Goal: Task Accomplishment & Management: Manage account settings

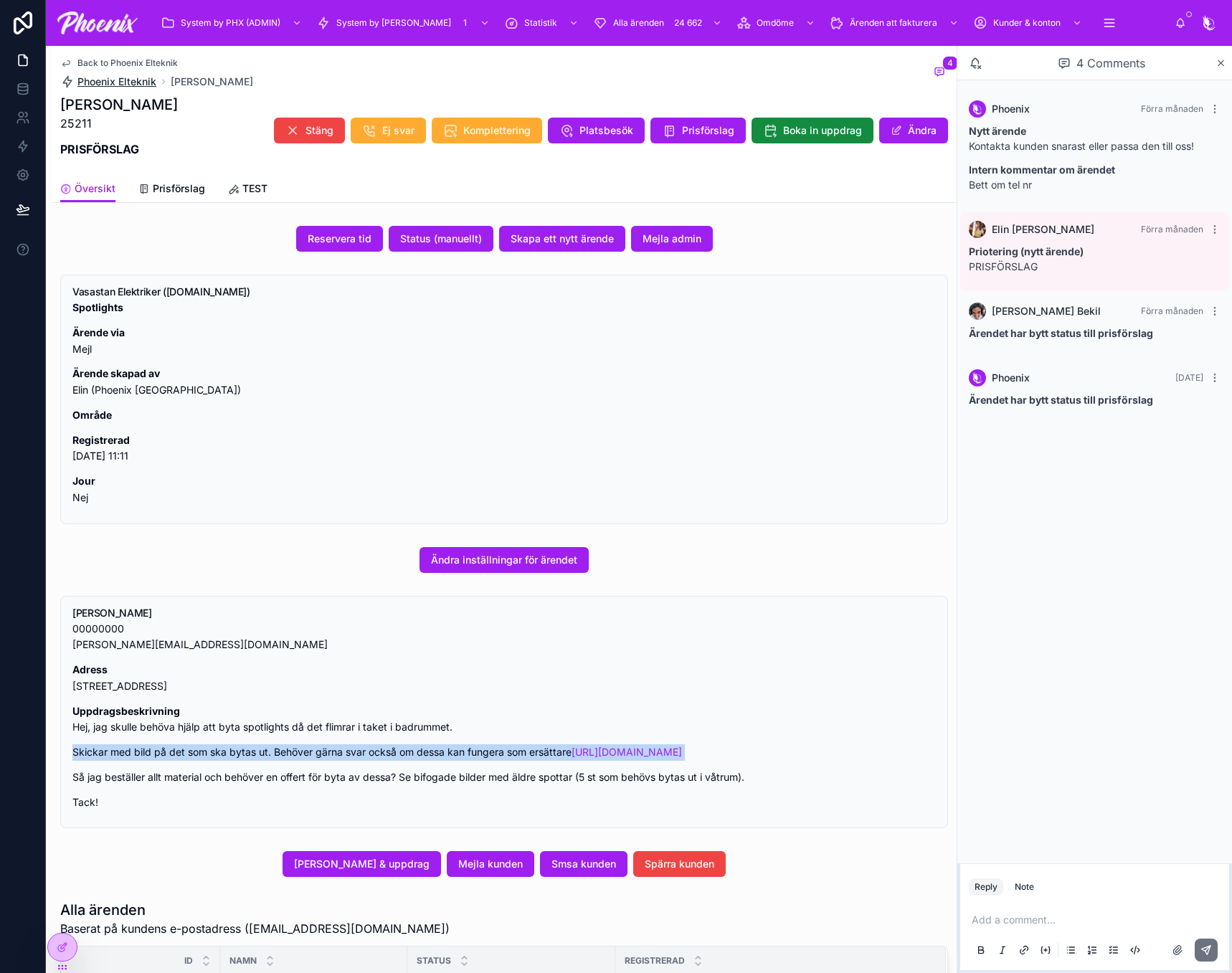
click at [130, 78] on span "Phoenix Elteknik" at bounding box center [117, 81] width 79 height 14
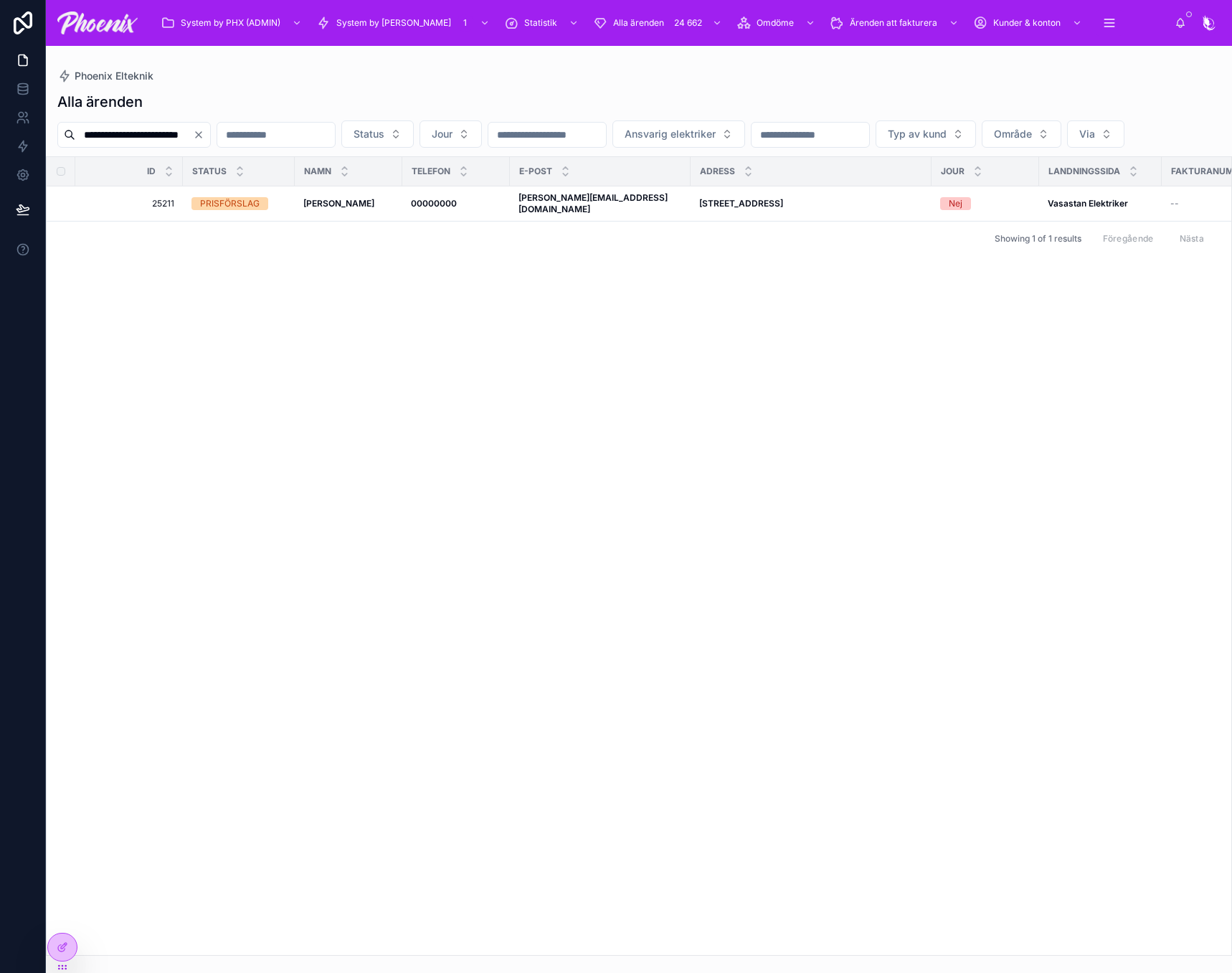
click at [166, 128] on input "**********" at bounding box center [134, 135] width 117 height 20
paste input "text"
click at [166, 128] on input "*****" at bounding box center [134, 135] width 117 height 20
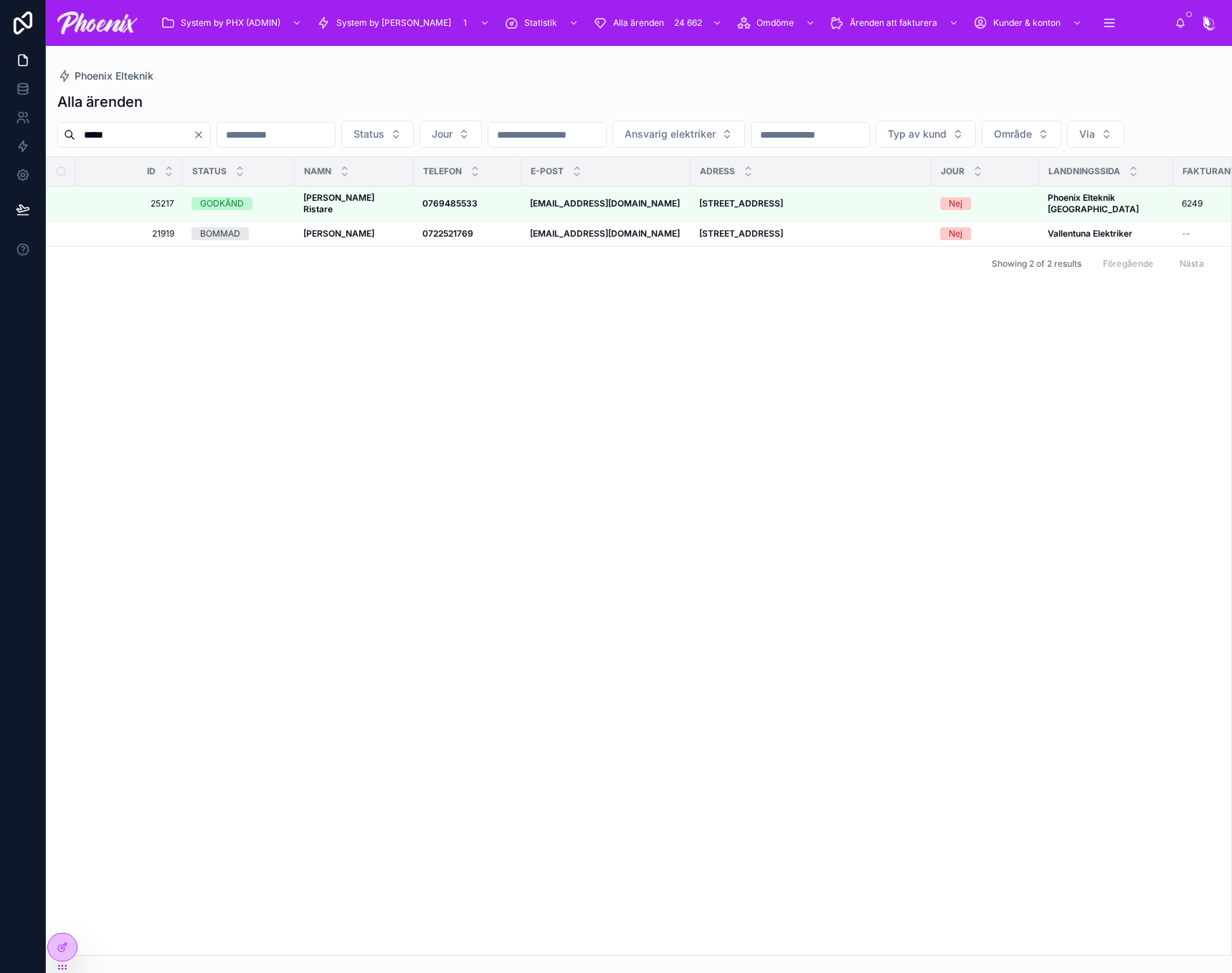
type input "*****"
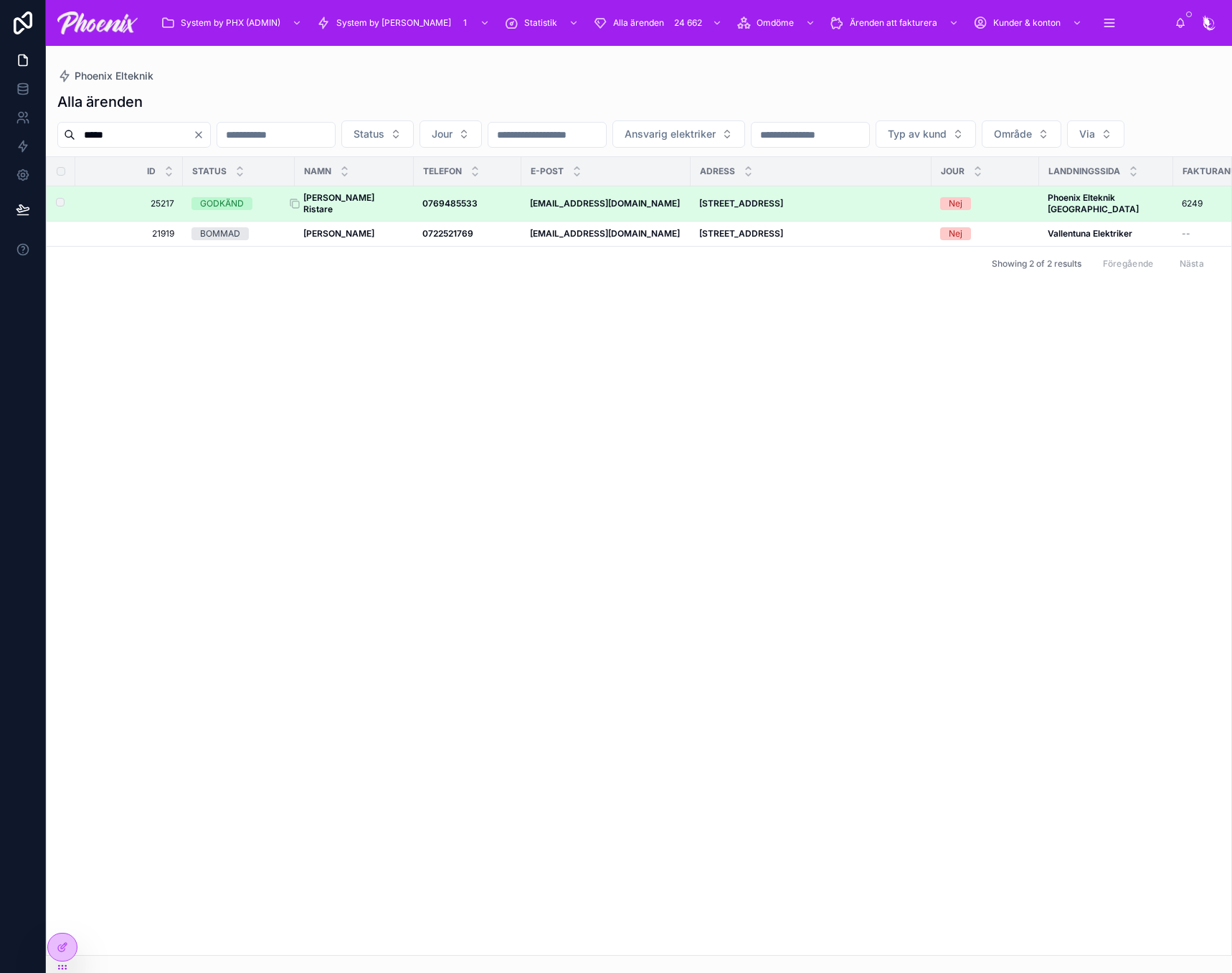
click at [346, 214] on strong "[PERSON_NAME] Ristare" at bounding box center [340, 203] width 74 height 22
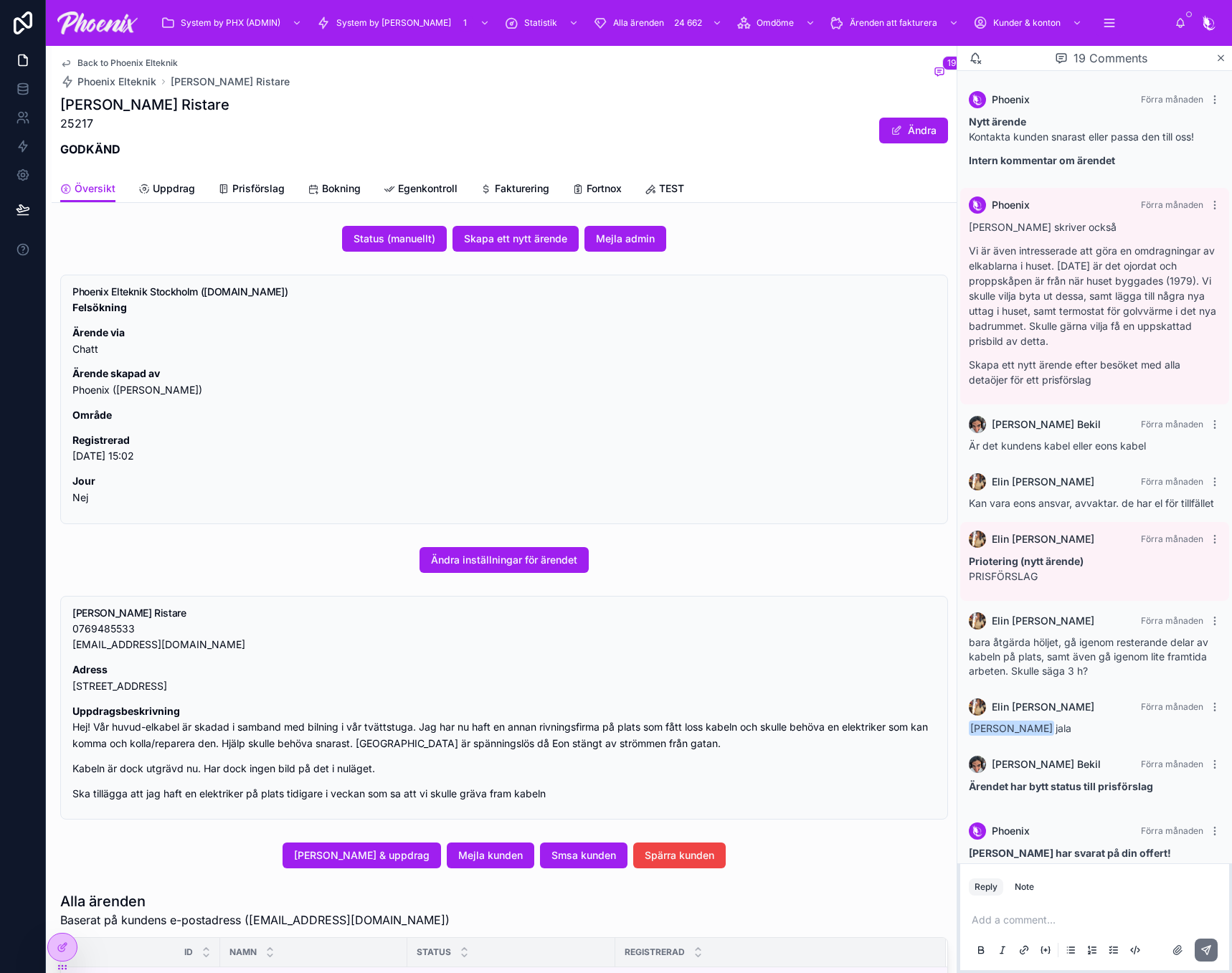
scroll to position [1155, 0]
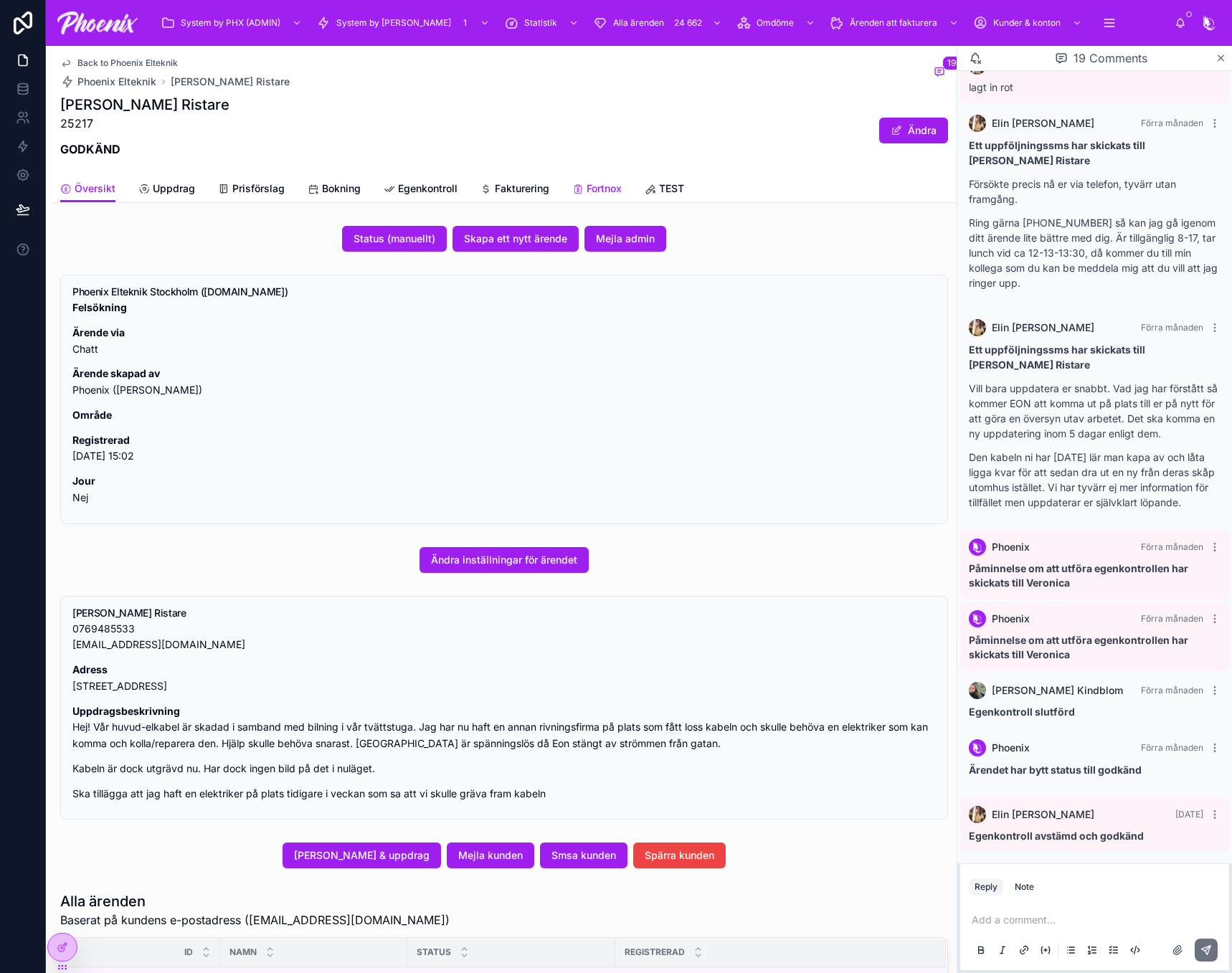
click at [607, 192] on span "Fortnox" at bounding box center [605, 188] width 35 height 14
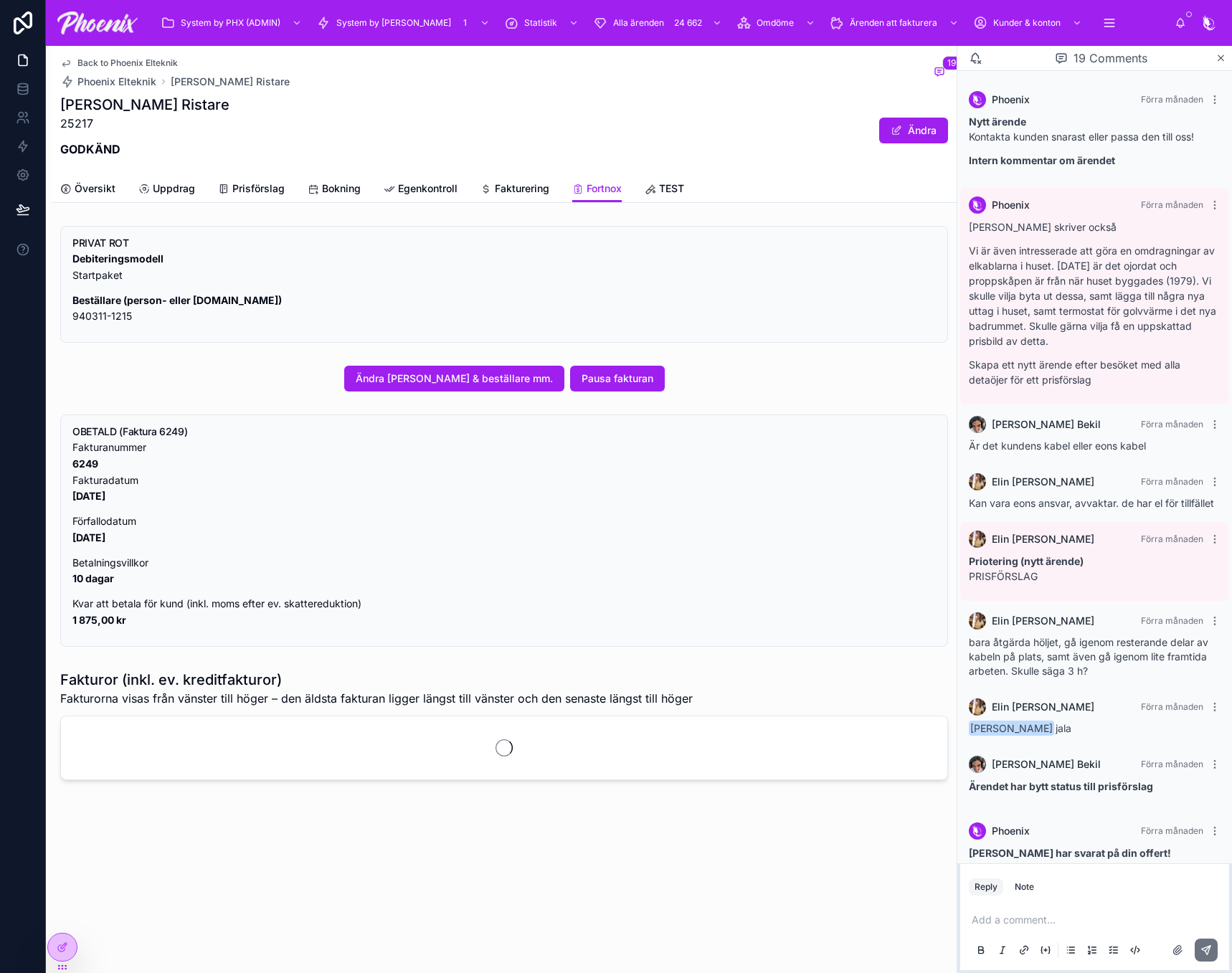
scroll to position [1155, 0]
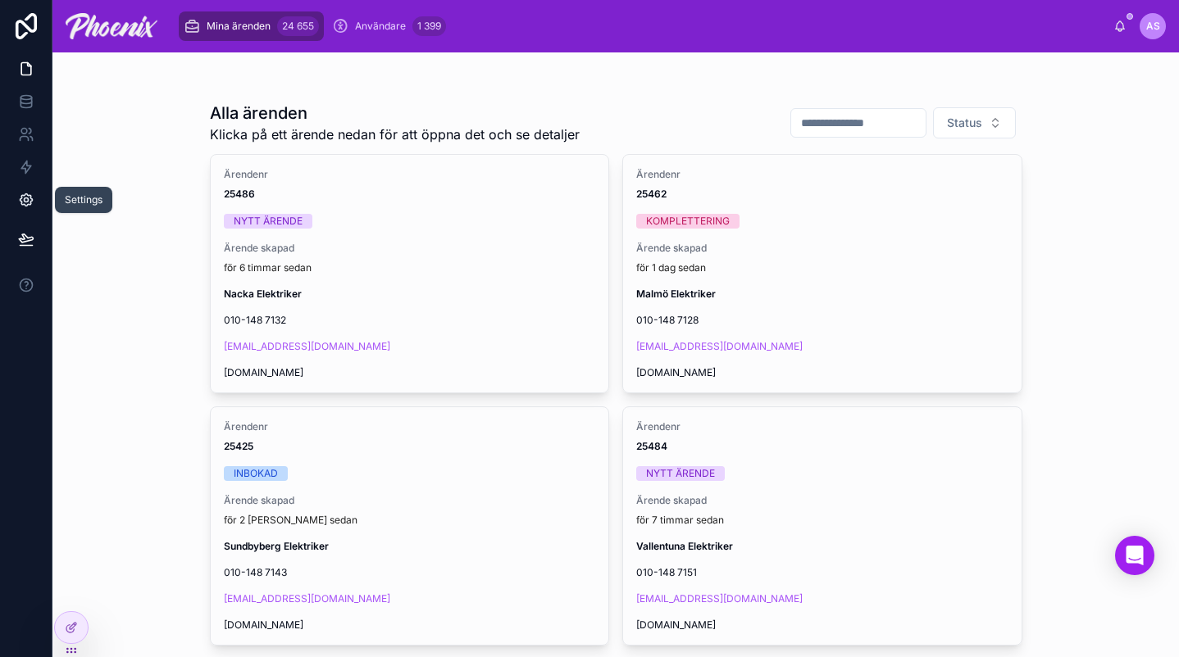
click at [29, 203] on icon at bounding box center [26, 200] width 16 height 16
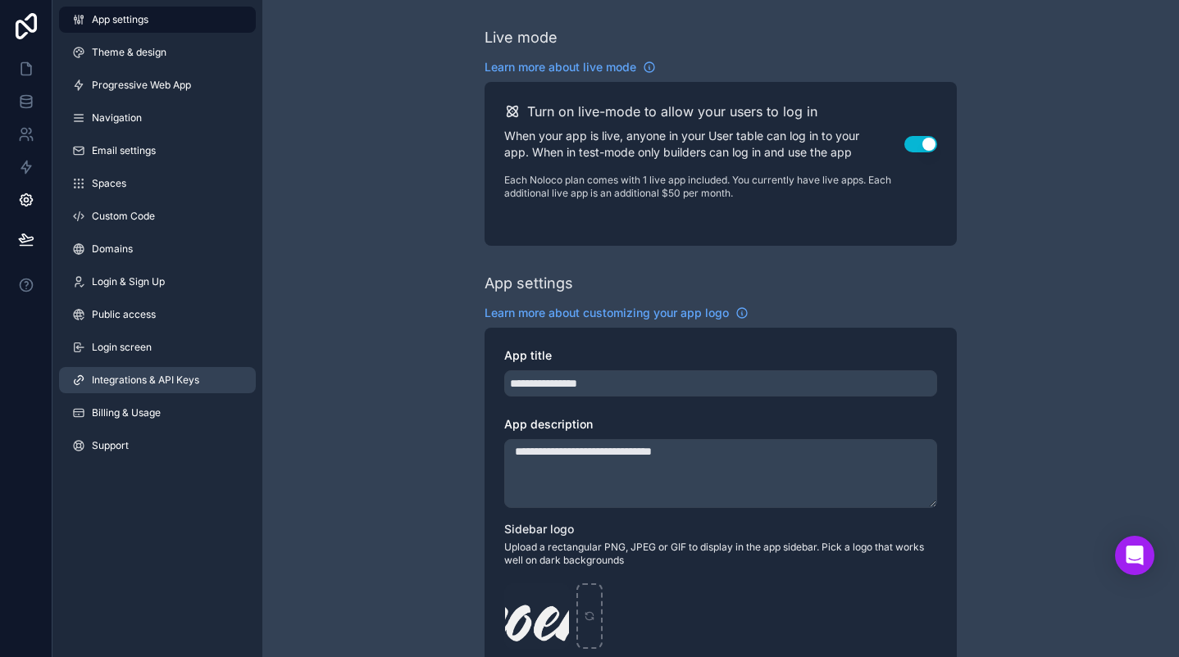
click at [173, 377] on span "Integrations & API Keys" at bounding box center [145, 380] width 107 height 13
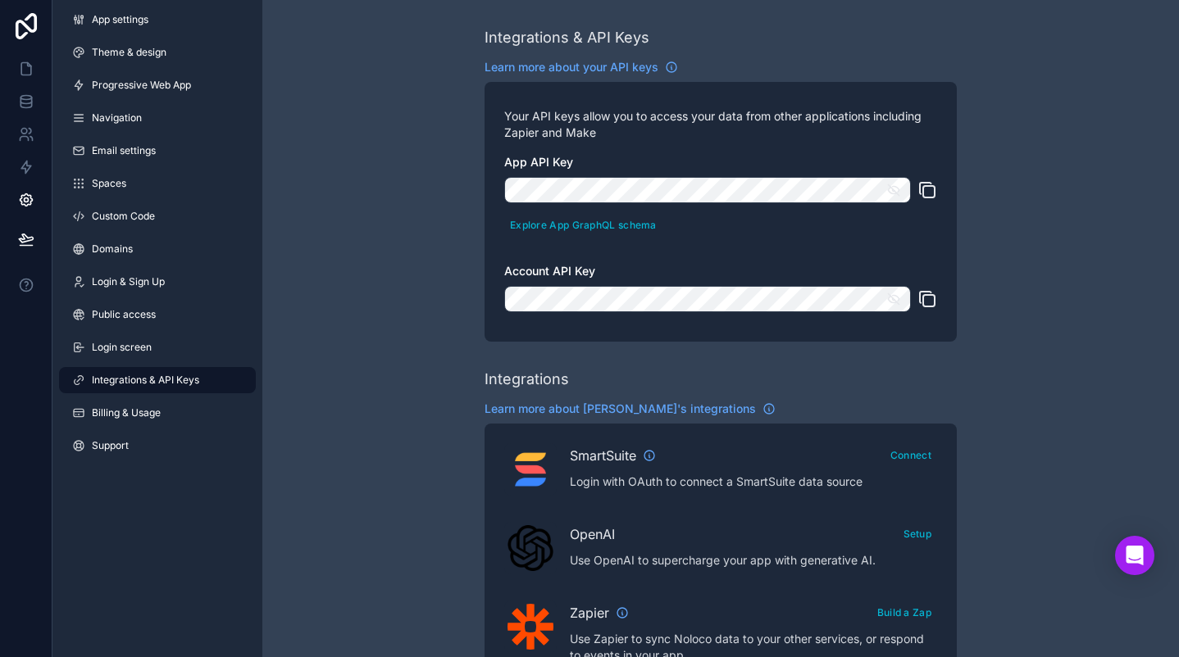
click at [895, 190] on icon "scrollable content" at bounding box center [893, 190] width 15 height 15
click at [892, 302] on icon "scrollable content" at bounding box center [893, 298] width 11 height 7
click at [928, 304] on icon "scrollable content" at bounding box center [927, 299] width 20 height 20
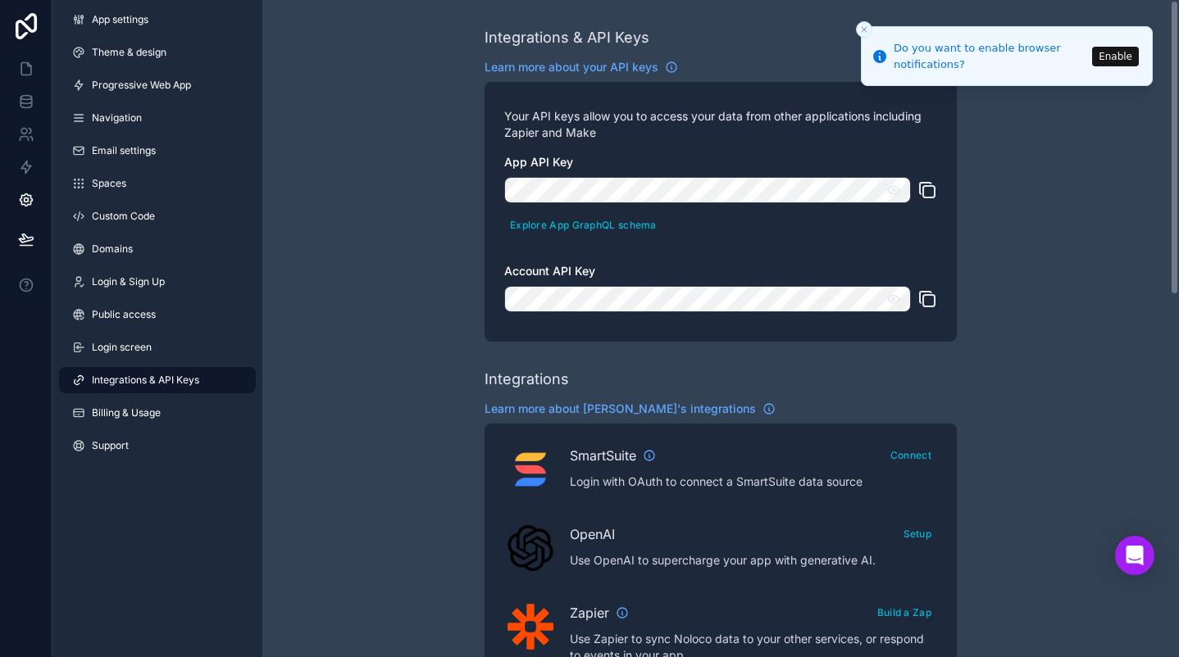
click at [175, 377] on span "Integrations & API Keys" at bounding box center [145, 380] width 107 height 13
click at [862, 29] on icon "Close toast" at bounding box center [864, 30] width 10 height 10
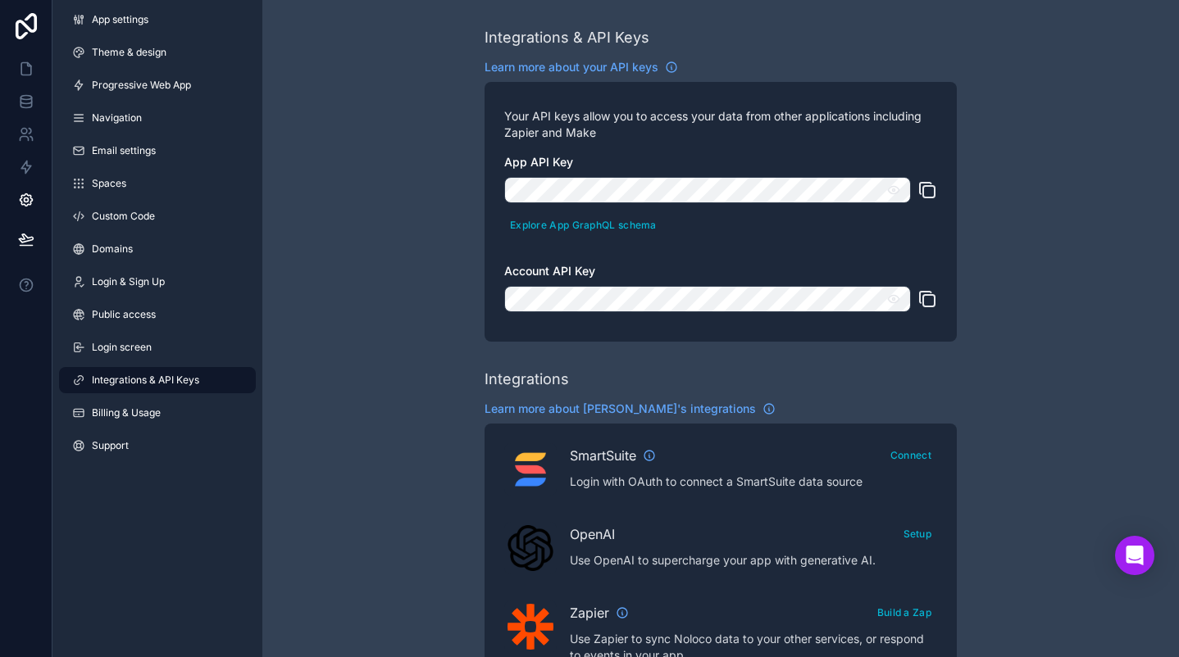
click at [926, 187] on icon "scrollable content" at bounding box center [928, 191] width 11 height 11
click at [931, 289] on button "scrollable content" at bounding box center [927, 299] width 20 height 26
click at [924, 188] on icon "scrollable content" at bounding box center [928, 191] width 11 height 11
